Goal: Contribute content

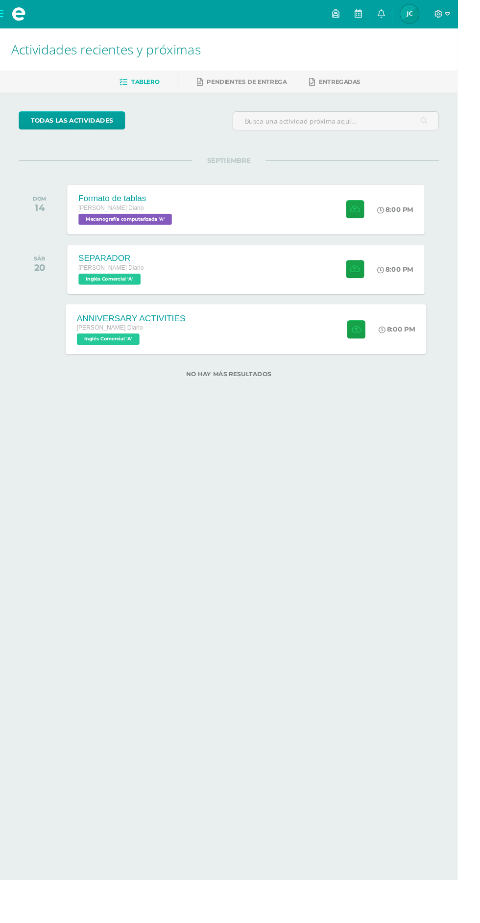
click at [301, 341] on div "ANNIVERSARY ACTIVITIES [PERSON_NAME] Diario Inglés Comercial 'A' 8:00 PM ANNIVE…" at bounding box center [258, 345] width 379 height 52
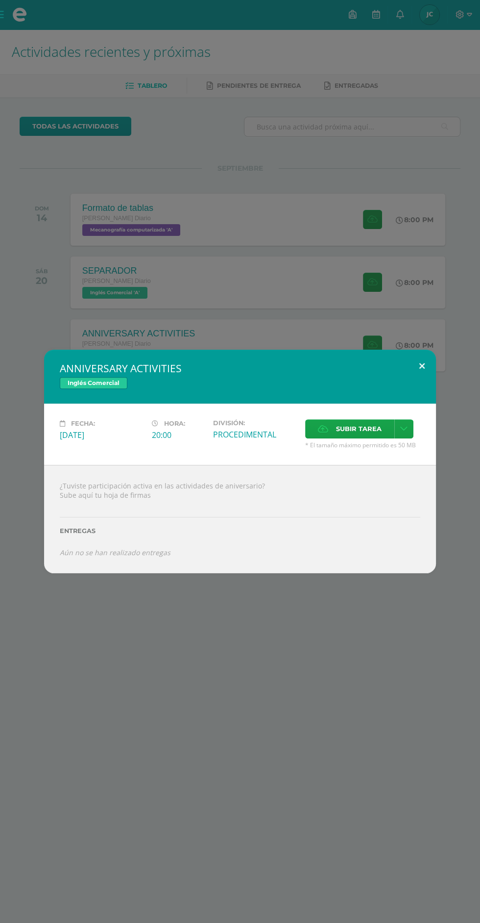
click at [413, 375] on button at bounding box center [422, 366] width 28 height 33
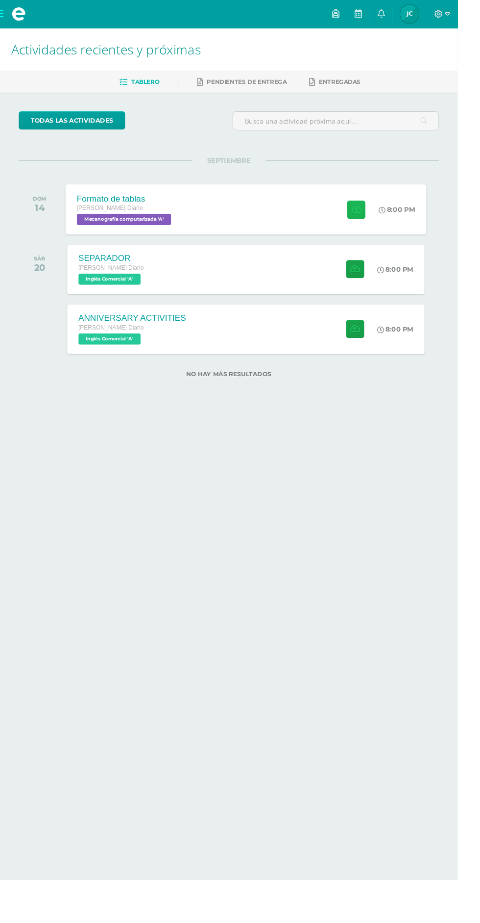
click at [377, 220] on icon at bounding box center [374, 219] width 10 height 8
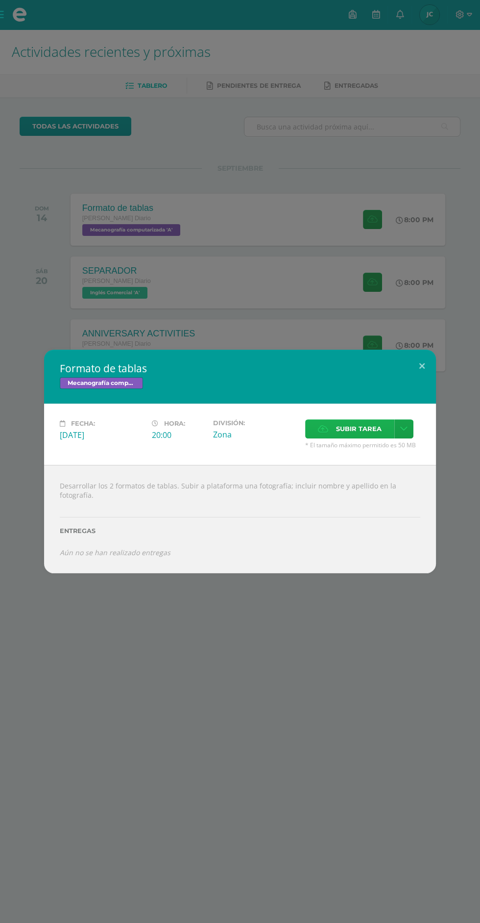
click at [336, 438] on label "Subir tarea" at bounding box center [349, 428] width 89 height 19
click at [0, 0] on input "Subir tarea" at bounding box center [0, 0] width 0 height 0
click at [420, 356] on button at bounding box center [422, 366] width 28 height 33
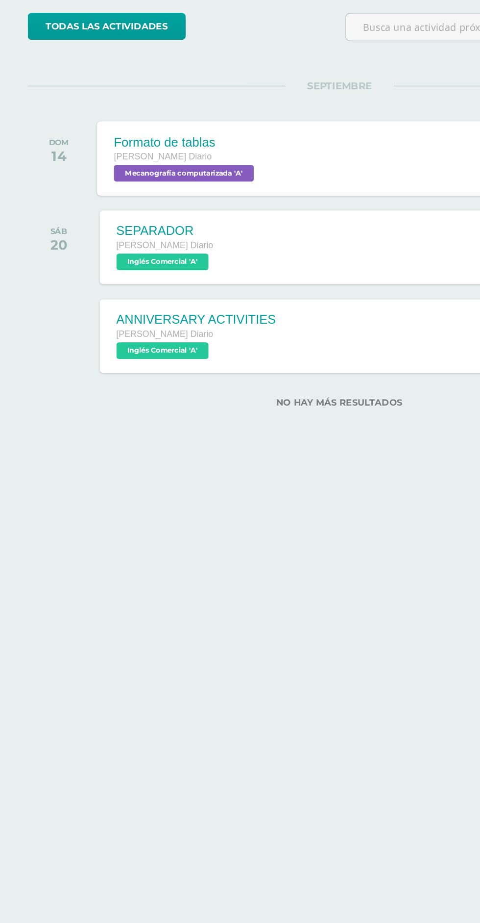
click at [226, 215] on div "Formato de tablas [PERSON_NAME] Diario Mecanografía computarizada 'A' 8:00 PM F…" at bounding box center [258, 219] width 379 height 52
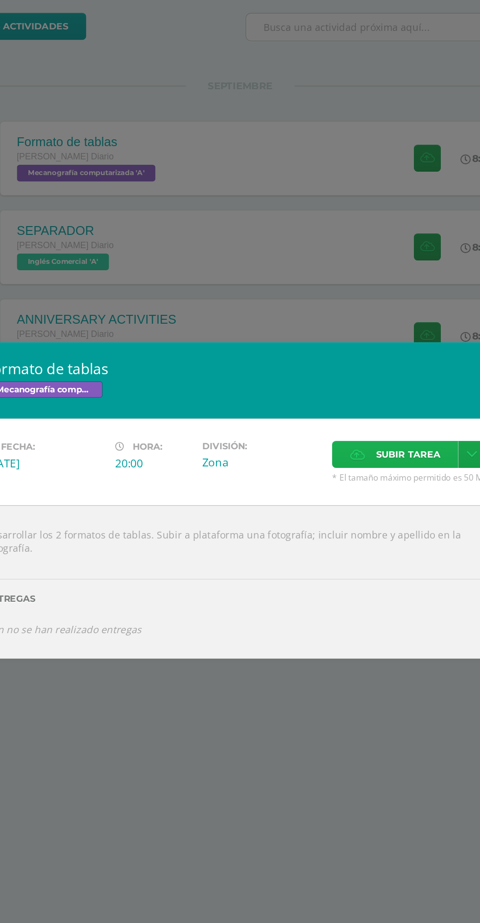
click at [337, 438] on span "Subir tarea" at bounding box center [359, 429] width 46 height 18
click at [0, 0] on input "Subir tarea" at bounding box center [0, 0] width 0 height 0
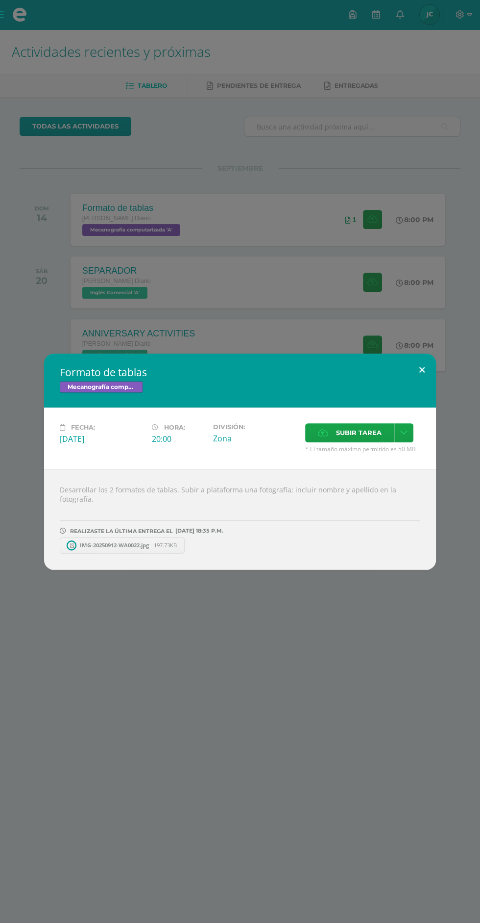
click at [422, 375] on button at bounding box center [422, 369] width 28 height 33
